Goal: Task Accomplishment & Management: Manage account settings

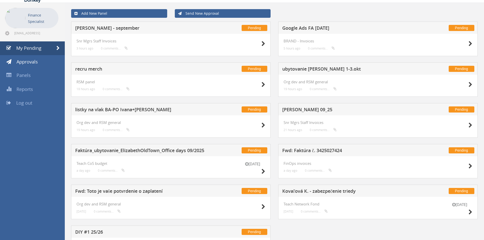
click at [298, 108] on h5 "[PERSON_NAME] 09_25" at bounding box center [349, 110] width 134 height 6
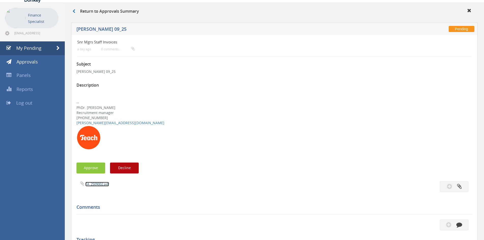
click at [103, 185] on link "FA_2509002.pdf" at bounding box center [97, 184] width 24 height 5
click at [74, 12] on icon at bounding box center [73, 11] width 3 height 4
click at [28, 42] on link "My Pending" at bounding box center [32, 48] width 65 height 14
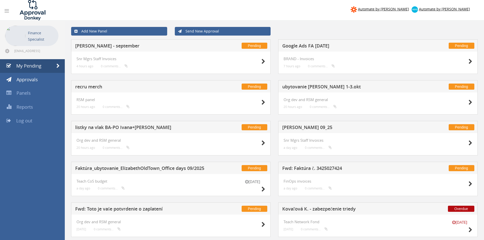
click at [115, 128] on h5 "listky na vlak BA-PO Ivana+[PERSON_NAME]" at bounding box center [142, 128] width 134 height 6
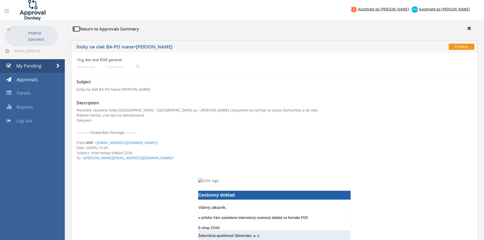
click at [75, 28] on link at bounding box center [76, 29] width 8 height 6
click at [41, 69] on link "My Pending" at bounding box center [32, 66] width 65 height 14
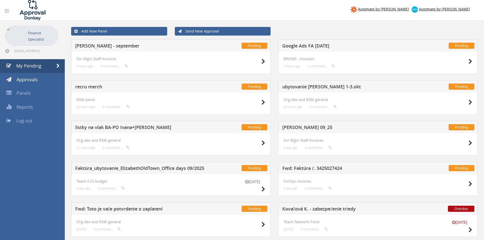
click at [302, 46] on h5 "Google Ads FA [DATE]" at bounding box center [349, 46] width 134 height 6
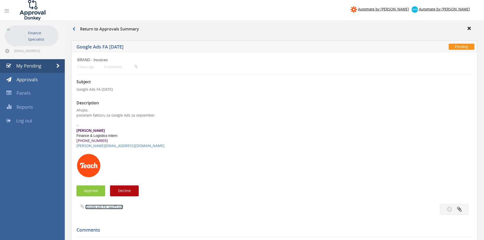
click at [107, 208] on link "Google ads FA_sep25.pdf" at bounding box center [104, 207] width 38 height 5
click at [94, 195] on button "Approve" at bounding box center [90, 190] width 29 height 11
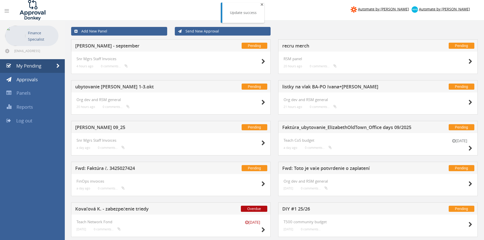
click at [260, 6] on span "×" at bounding box center [261, 4] width 3 height 7
click at [131, 88] on h5 "ubytovanie [PERSON_NAME] 1-3.okt" at bounding box center [142, 87] width 134 height 6
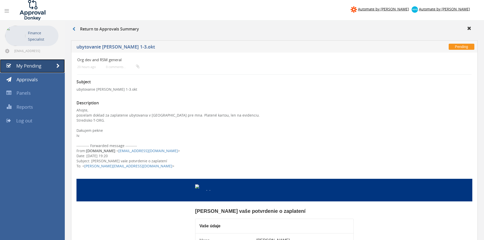
click at [45, 68] on link "My Pending" at bounding box center [32, 66] width 65 height 14
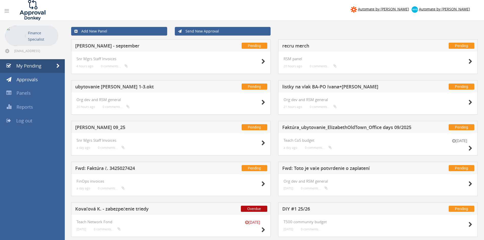
click at [315, 125] on h5 "Faktúra_ubytovanie_ElizabethOldTown_Office days 09/2025" at bounding box center [349, 128] width 134 height 6
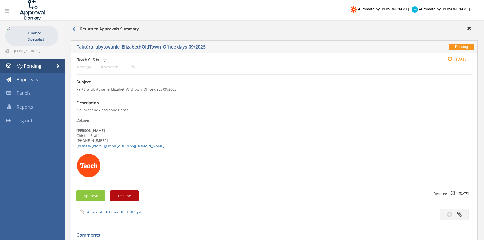
scroll to position [25, 0]
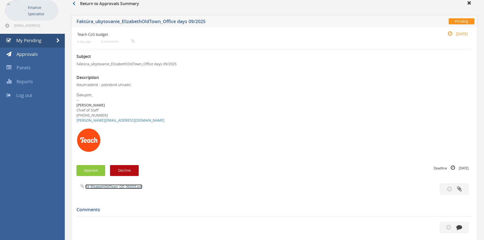
click at [104, 187] on link "FA_ElisabethOldTown_OD_092025.pdf" at bounding box center [113, 186] width 57 height 5
drag, startPoint x: 91, startPoint y: 64, endPoint x: 139, endPoint y: 63, distance: 48.0
click at [139, 63] on p "Faktúra_ubytovanie_ElizabethOldTown_Office days 09/2025" at bounding box center [273, 63] width 395 height 5
copy p "ubytovanie_ElizabethOldTown"
click at [96, 167] on button "Approve" at bounding box center [90, 170] width 29 height 11
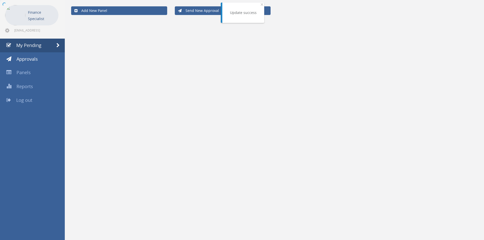
scroll to position [21, 0]
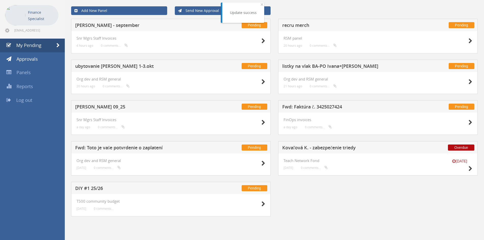
click at [107, 107] on h5 "[PERSON_NAME] 09_25" at bounding box center [142, 107] width 134 height 6
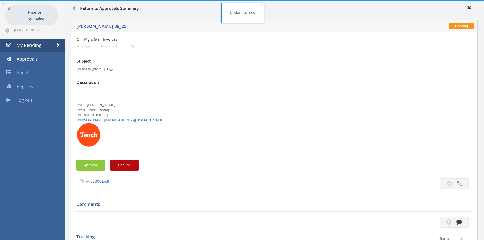
scroll to position [25, 0]
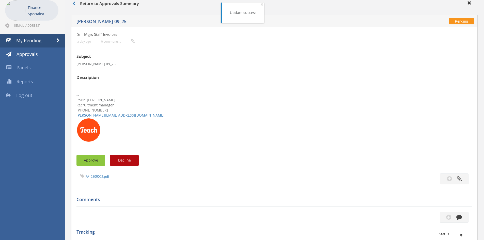
click at [91, 164] on button "Approve" at bounding box center [90, 160] width 29 height 11
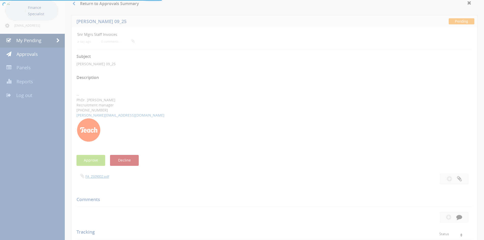
scroll to position [21, 0]
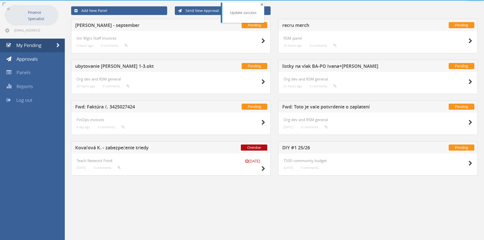
click at [261, 5] on span "×" at bounding box center [261, 4] width 3 height 7
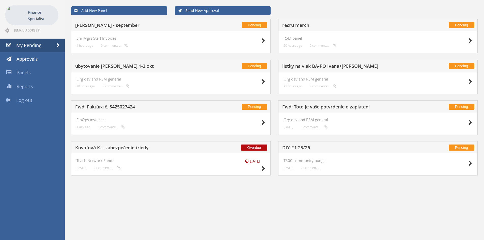
click at [305, 28] on h5 "recru merch" at bounding box center [349, 26] width 134 height 6
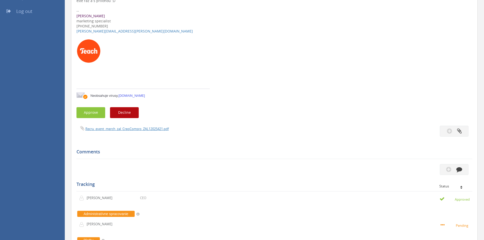
scroll to position [122, 0]
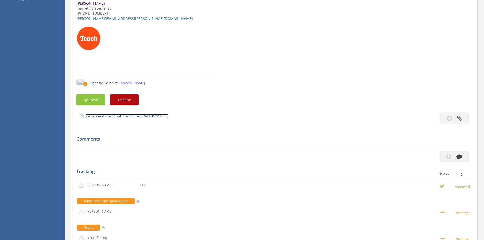
click at [110, 115] on link "Recru_event_merch_zal_CreoComsro_ZAL12025421.pdf" at bounding box center [126, 116] width 83 height 5
click at [100, 101] on button "Approve" at bounding box center [90, 99] width 29 height 11
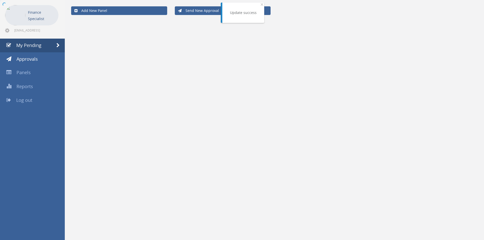
scroll to position [21, 0]
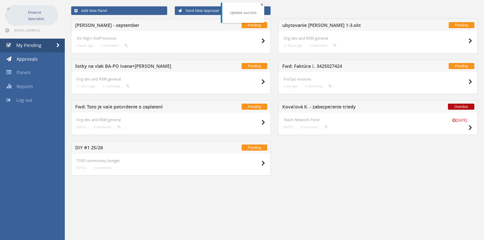
click at [262, 5] on span "×" at bounding box center [261, 4] width 3 height 7
click at [122, 26] on h5 "[PERSON_NAME] - september" at bounding box center [142, 26] width 134 height 6
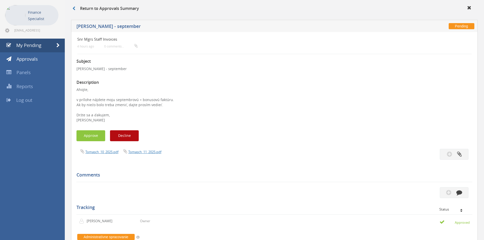
scroll to position [46, 0]
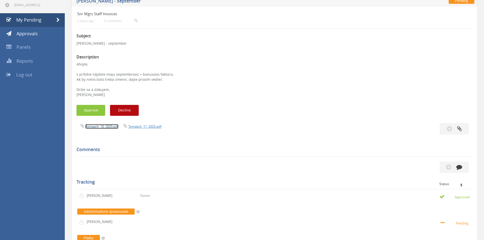
click at [103, 127] on link "Tomasch_10_2025.pdf" at bounding box center [101, 126] width 33 height 5
click at [135, 128] on link "Tomasch_11_2025.pdf" at bounding box center [144, 126] width 33 height 5
click at [94, 111] on button "Approve" at bounding box center [90, 110] width 29 height 11
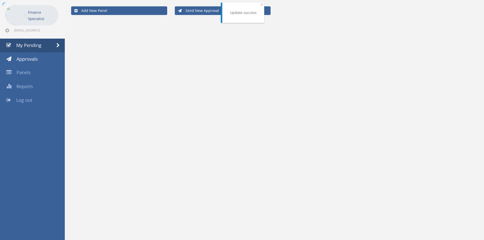
scroll to position [21, 0]
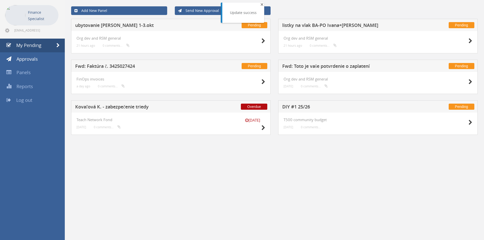
click at [260, 4] on span "×" at bounding box center [261, 4] width 3 height 7
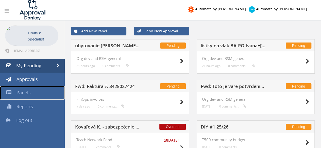
click at [21, 93] on span "Panels" at bounding box center [23, 93] width 14 height 6
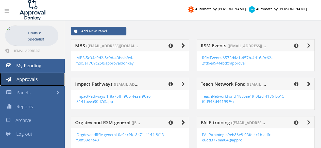
click at [30, 83] on link "Approvals" at bounding box center [32, 80] width 65 height 14
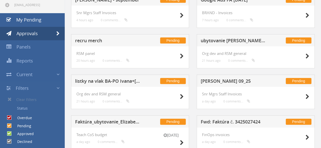
scroll to position [47, 0]
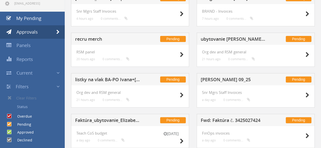
click at [218, 79] on h5 "[PERSON_NAME] 09_25" at bounding box center [234, 80] width 66 height 6
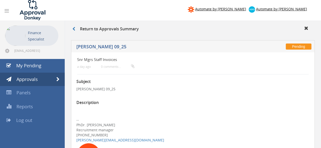
scroll to position [24, 0]
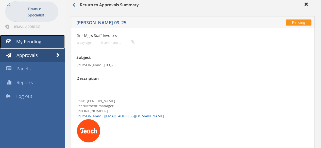
click at [30, 38] on link "My Pending" at bounding box center [32, 42] width 65 height 14
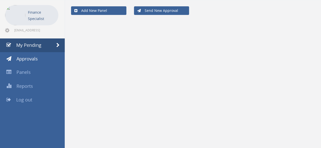
scroll to position [20, 0]
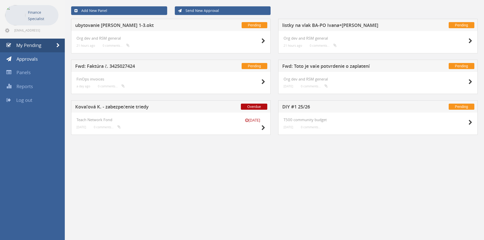
scroll to position [21, 0]
